Goal: Task Accomplishment & Management: Use online tool/utility

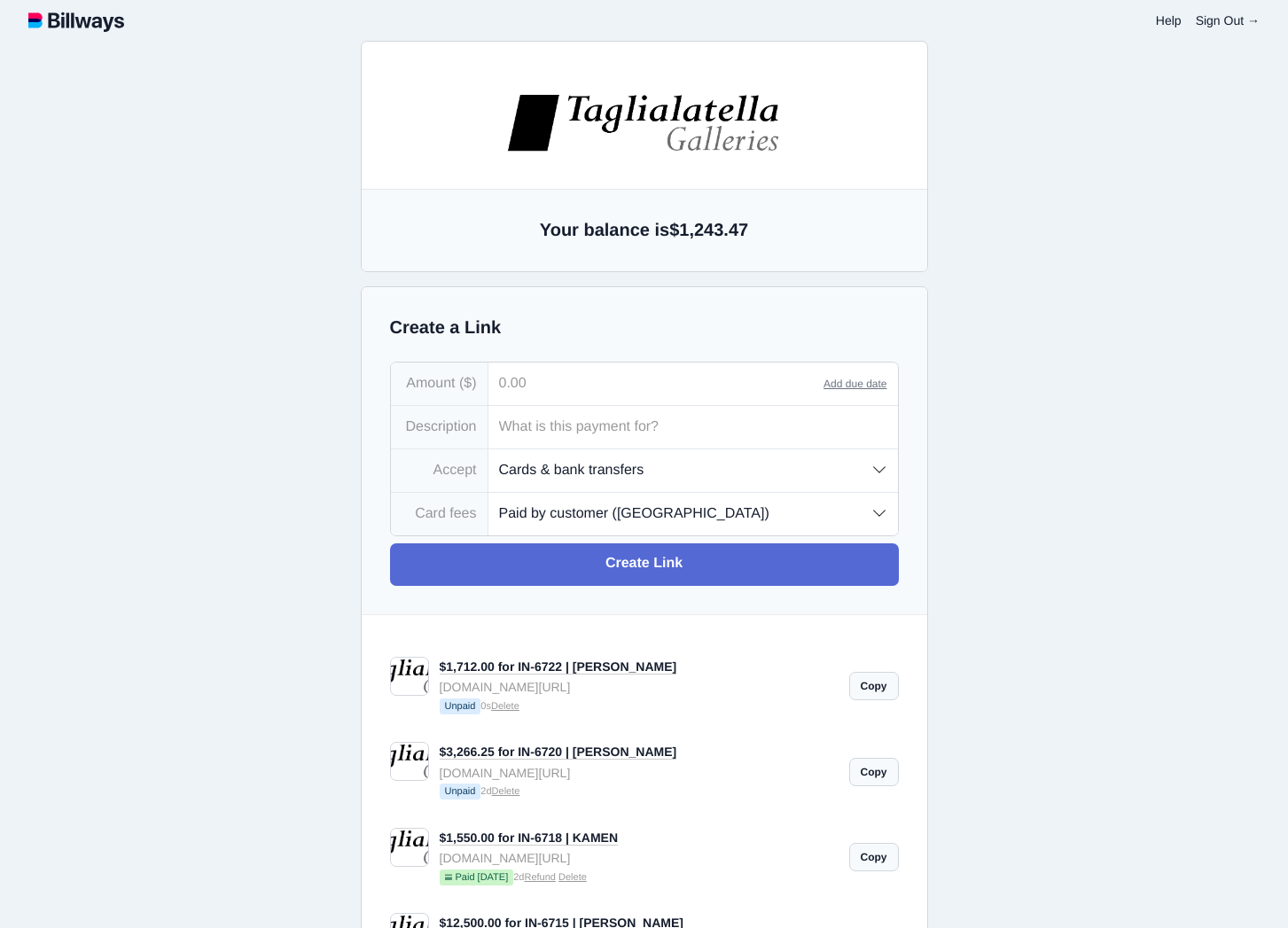
select select "customer"
click at [566, 392] on input "tel" at bounding box center [657, 383] width 336 height 42
paste input "3,852.00"
type input "3,852.00"
click at [556, 428] on input "text" at bounding box center [693, 426] width 410 height 42
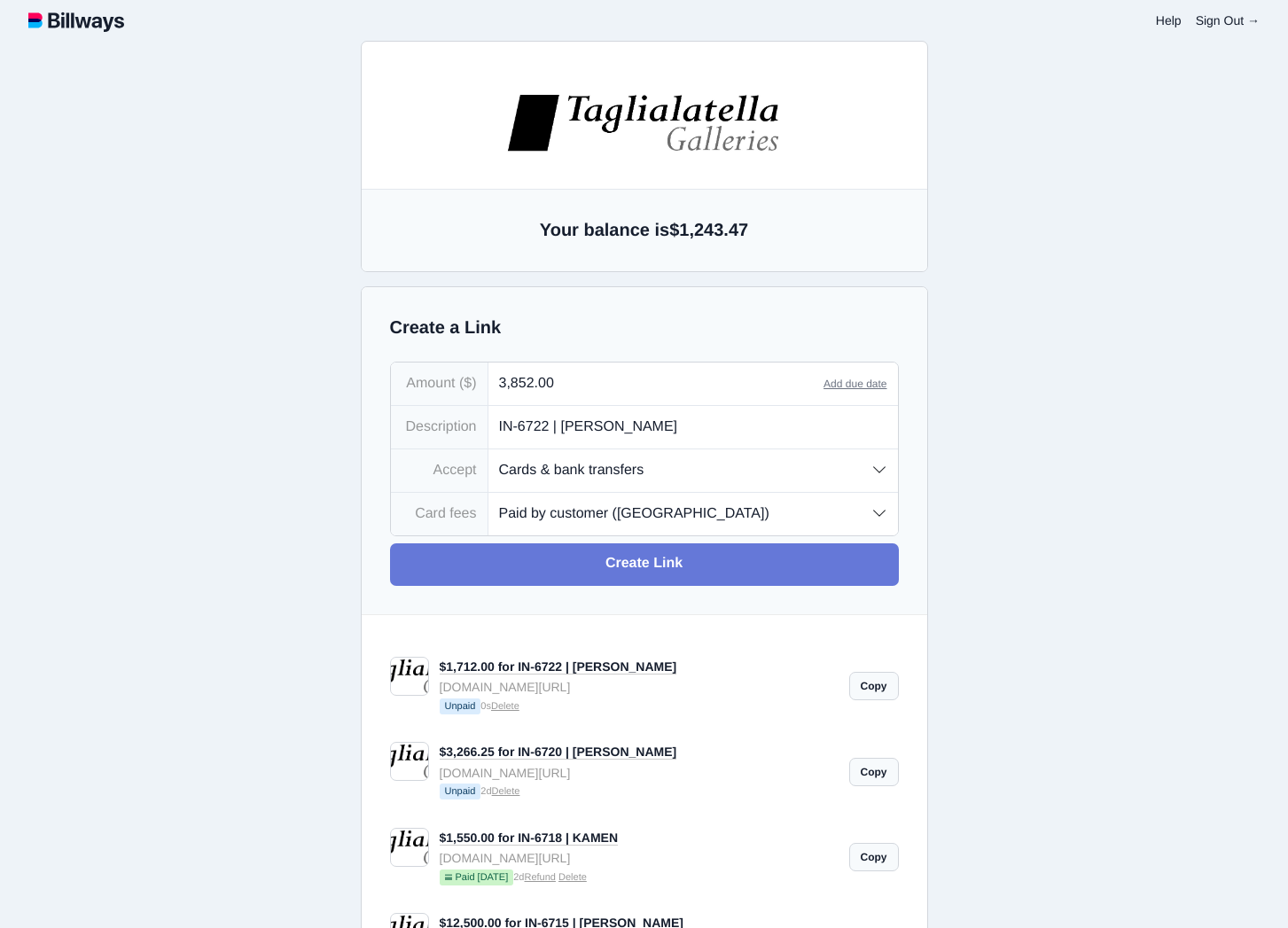
type input "IN-6722 | [PERSON_NAME]"
click at [739, 572] on link "Create Link" at bounding box center [644, 564] width 508 height 42
type input "[EMAIL_ADDRESS][DOMAIN_NAME]"
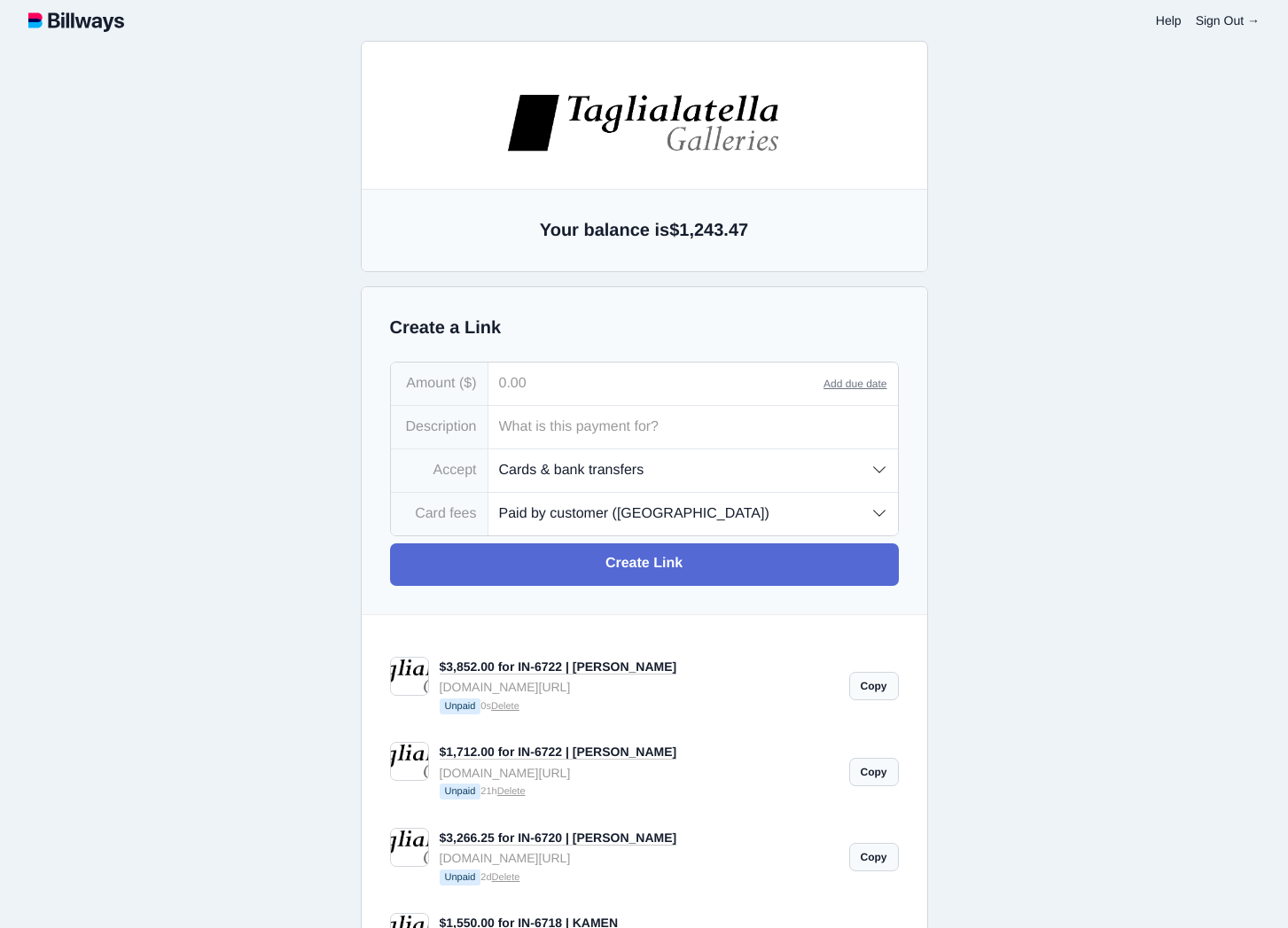
click at [879, 688] on link "Copy" at bounding box center [874, 686] width 50 height 28
